Goal: Find specific page/section: Find specific page/section

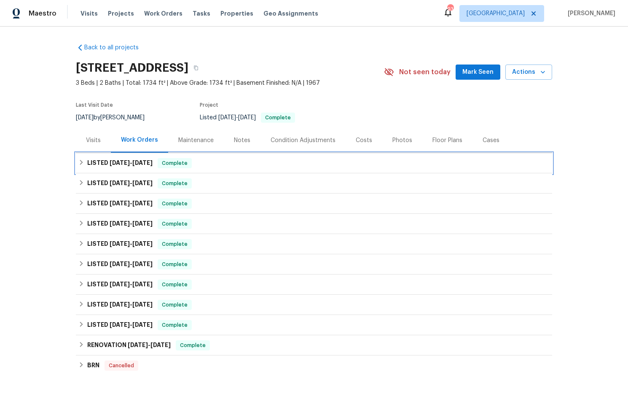
click at [107, 164] on h6 "LISTED [DATE] - [DATE]" at bounding box center [119, 163] width 65 height 10
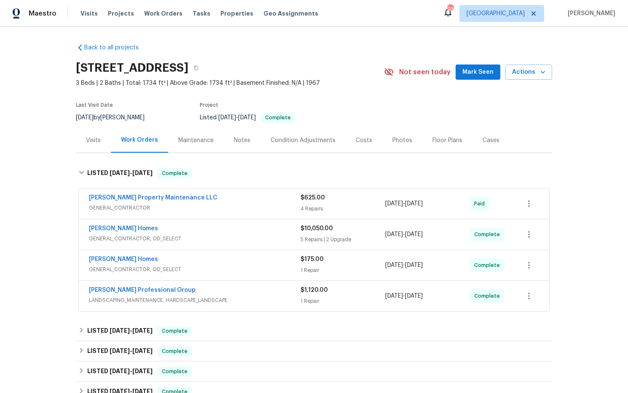
click at [240, 142] on div "Notes" at bounding box center [242, 140] width 16 height 8
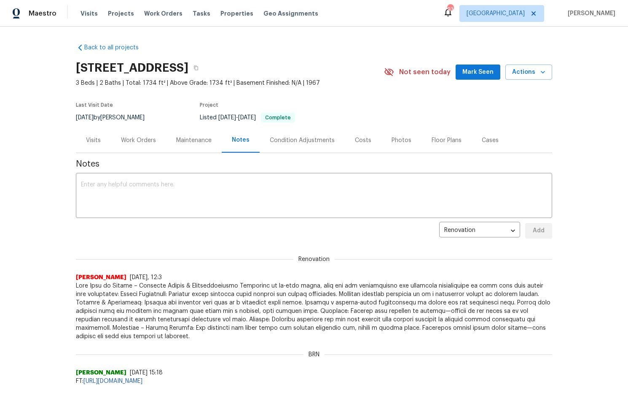
click at [135, 140] on div "Work Orders" at bounding box center [138, 140] width 35 height 8
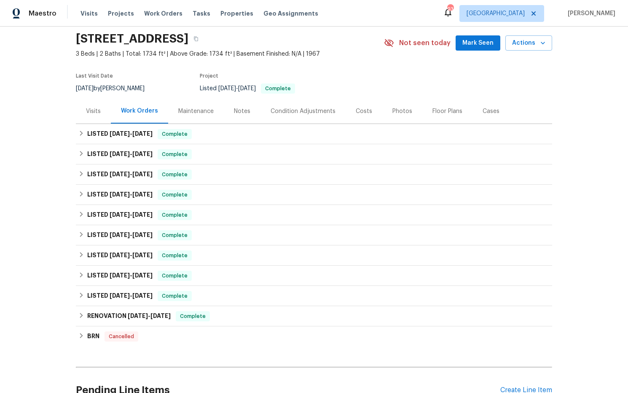
scroll to position [29, 0]
click at [123, 135] on span "[DATE]" at bounding box center [120, 134] width 20 height 6
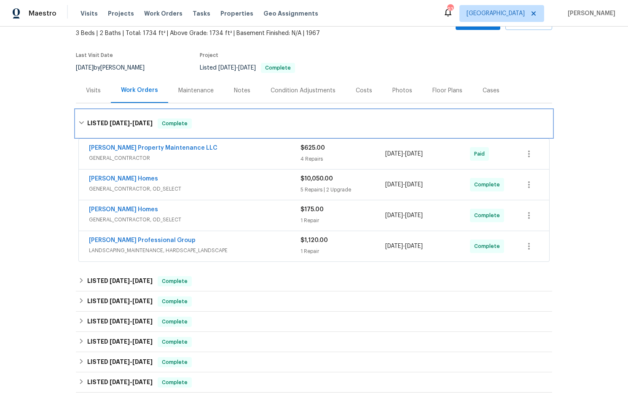
scroll to position [51, 0]
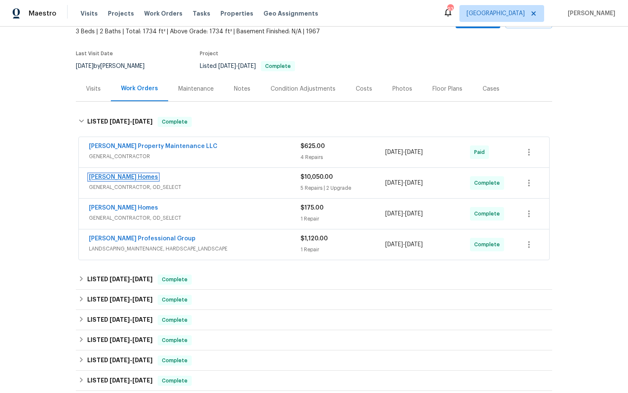
click at [126, 176] on link "[PERSON_NAME] Homes" at bounding box center [123, 177] width 69 height 6
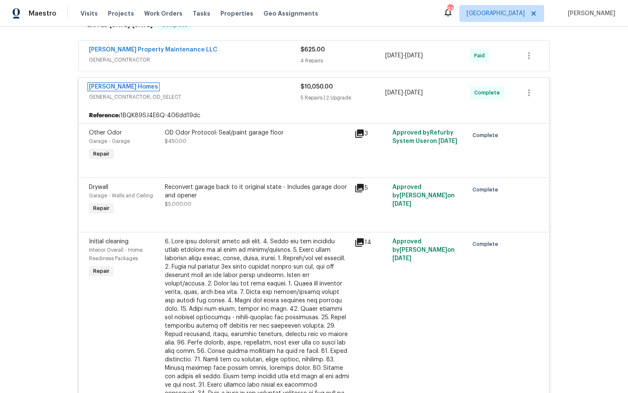
scroll to position [149, 0]
click at [357, 190] on icon at bounding box center [359, 187] width 10 height 10
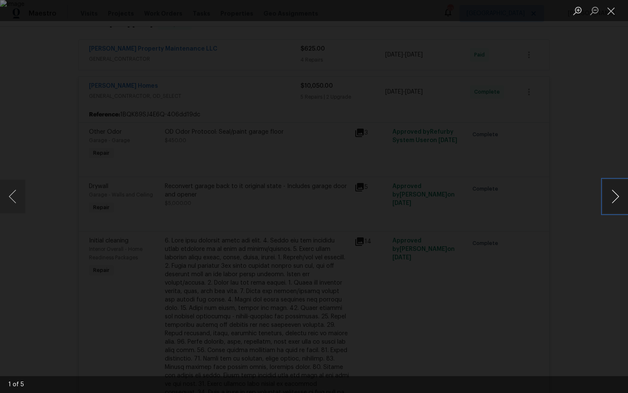
click at [617, 198] on button "Next image" at bounding box center [614, 196] width 25 height 34
click at [616, 198] on button "Next image" at bounding box center [614, 196] width 25 height 34
drag, startPoint x: 610, startPoint y: 10, endPoint x: 598, endPoint y: 21, distance: 16.4
click at [610, 10] on button "Close lightbox" at bounding box center [610, 10] width 17 height 15
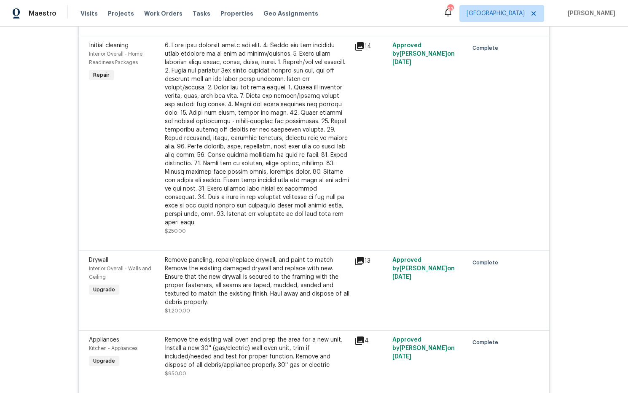
scroll to position [248, 0]
